Goal: Task Accomplishment & Management: Use online tool/utility

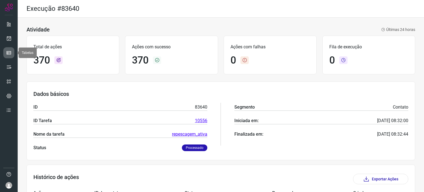
click at [10, 53] on icon at bounding box center [9, 53] width 6 height 6
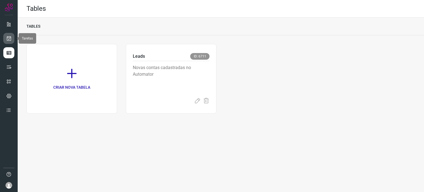
click at [10, 39] on icon at bounding box center [9, 39] width 6 height 6
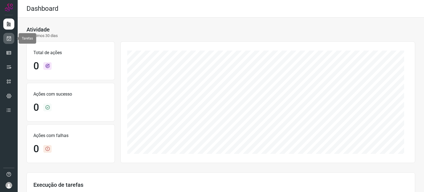
click at [9, 38] on icon at bounding box center [9, 39] width 6 height 6
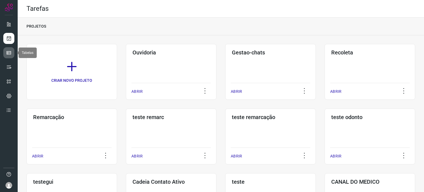
click at [8, 50] on icon at bounding box center [9, 53] width 6 height 6
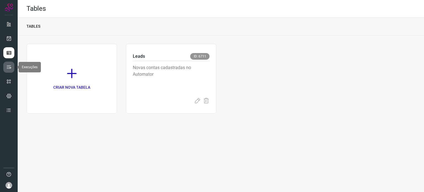
click at [11, 66] on icon at bounding box center [9, 67] width 6 height 6
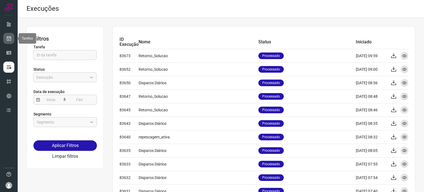
click at [12, 38] on link at bounding box center [8, 38] width 11 height 11
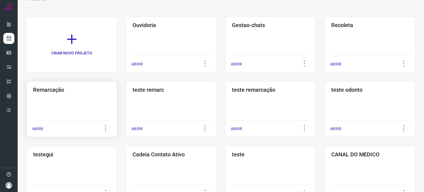
scroll to position [83, 0]
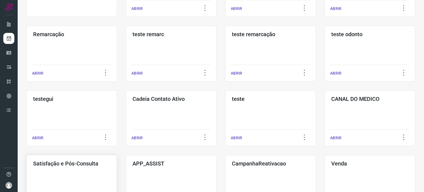
click at [77, 168] on div "Satisfação e Pós-Consulta ABRIR" at bounding box center [71, 183] width 90 height 56
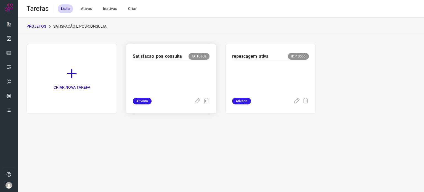
click at [166, 68] on p at bounding box center [171, 78] width 77 height 28
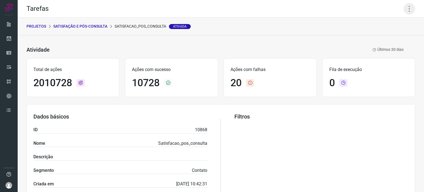
click at [403, 9] on icon at bounding box center [409, 9] width 12 height 12
click at [380, 37] on li "Executar" at bounding box center [385, 36] width 50 height 9
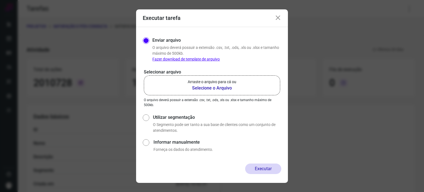
click at [195, 80] on p "Arraste o arquivo para cá ou" at bounding box center [212, 82] width 49 height 6
click at [0, 0] on input "Arraste o arquivo para cá ou Selecione o Arquivo" at bounding box center [0, 0] width 0 height 0
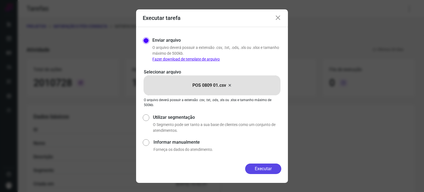
click at [268, 170] on button "Executar" at bounding box center [263, 168] width 36 height 10
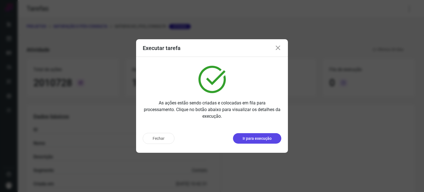
click at [264, 138] on p "Ir para execução" at bounding box center [256, 138] width 29 height 6
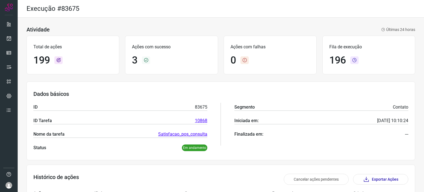
click at [259, 86] on div "Dados básicos ID 83675 ID Tarefa 10868 Nome da tarefa Satisfacao_pos_consulta S…" at bounding box center [220, 120] width 388 height 79
